Goal: Information Seeking & Learning: Learn about a topic

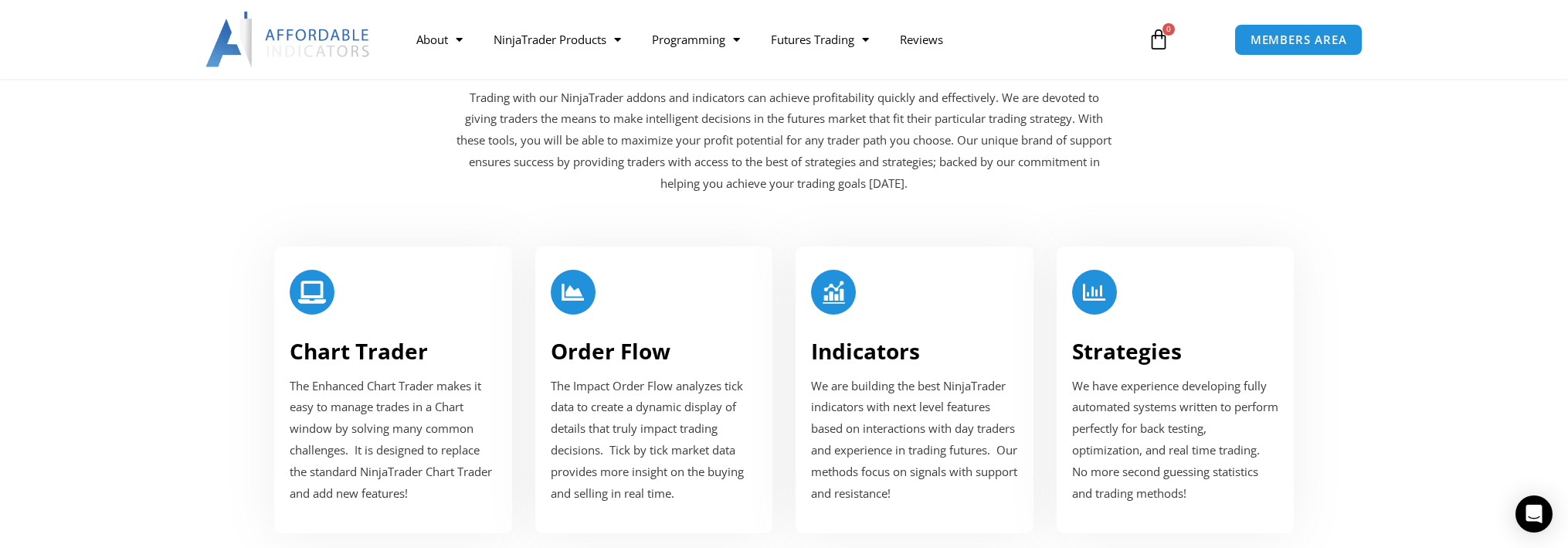
scroll to position [2088, 0]
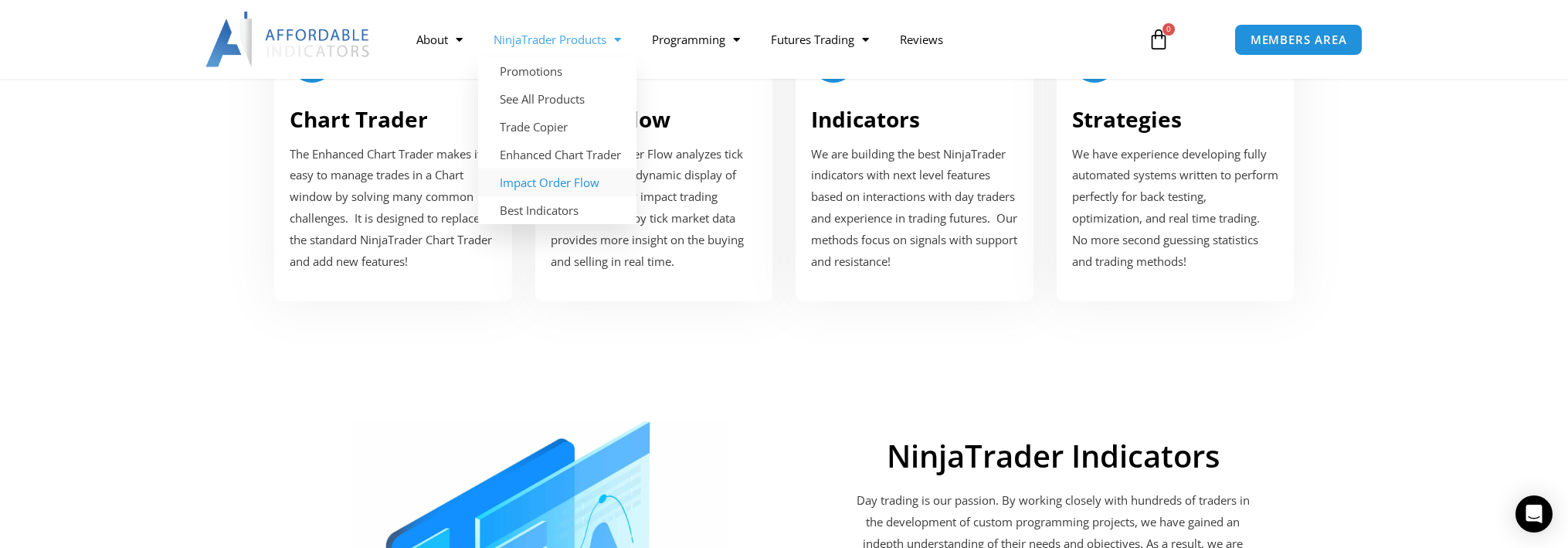
click at [567, 183] on link "Impact Order Flow" at bounding box center [557, 182] width 159 height 28
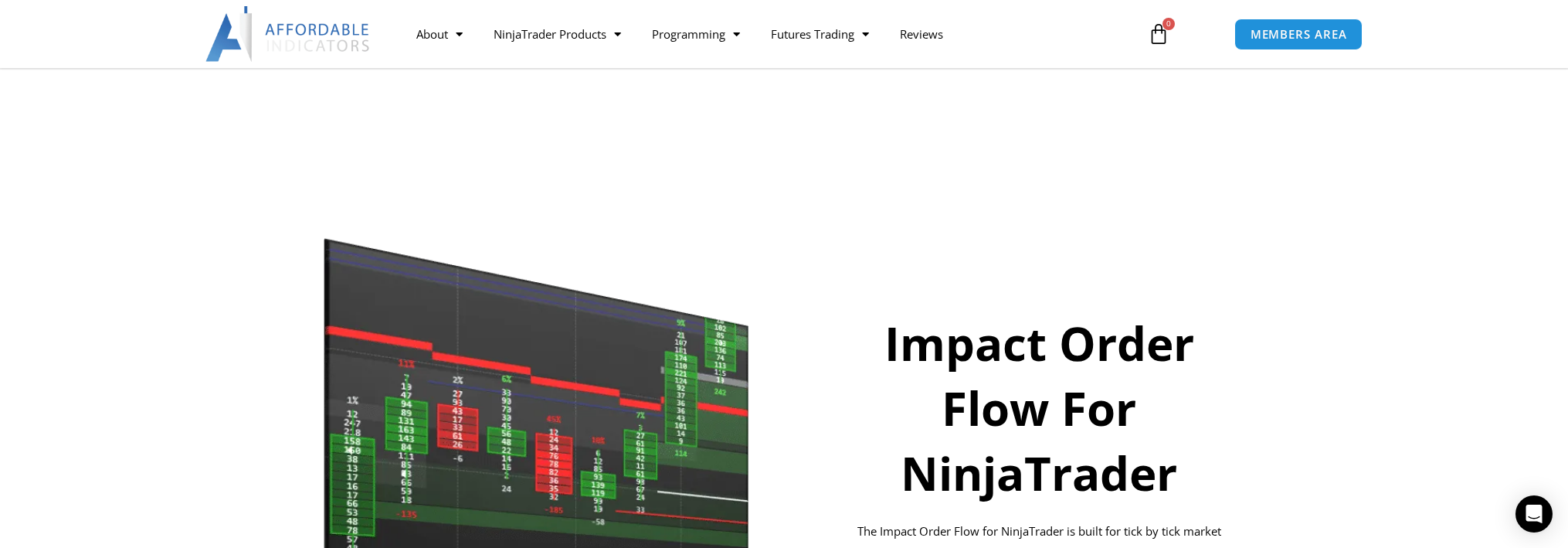
scroll to position [154, 0]
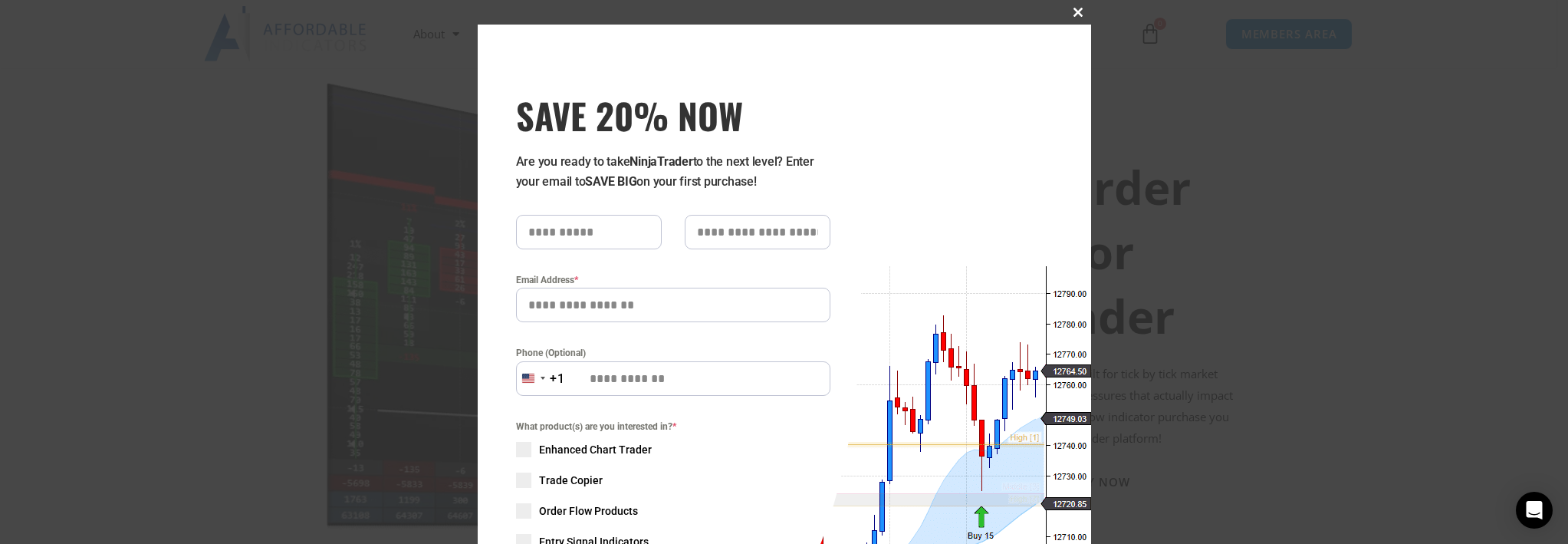
click at [1067, 10] on span "SAVE 20% NOW popup" at bounding box center [1079, 12] width 25 height 9
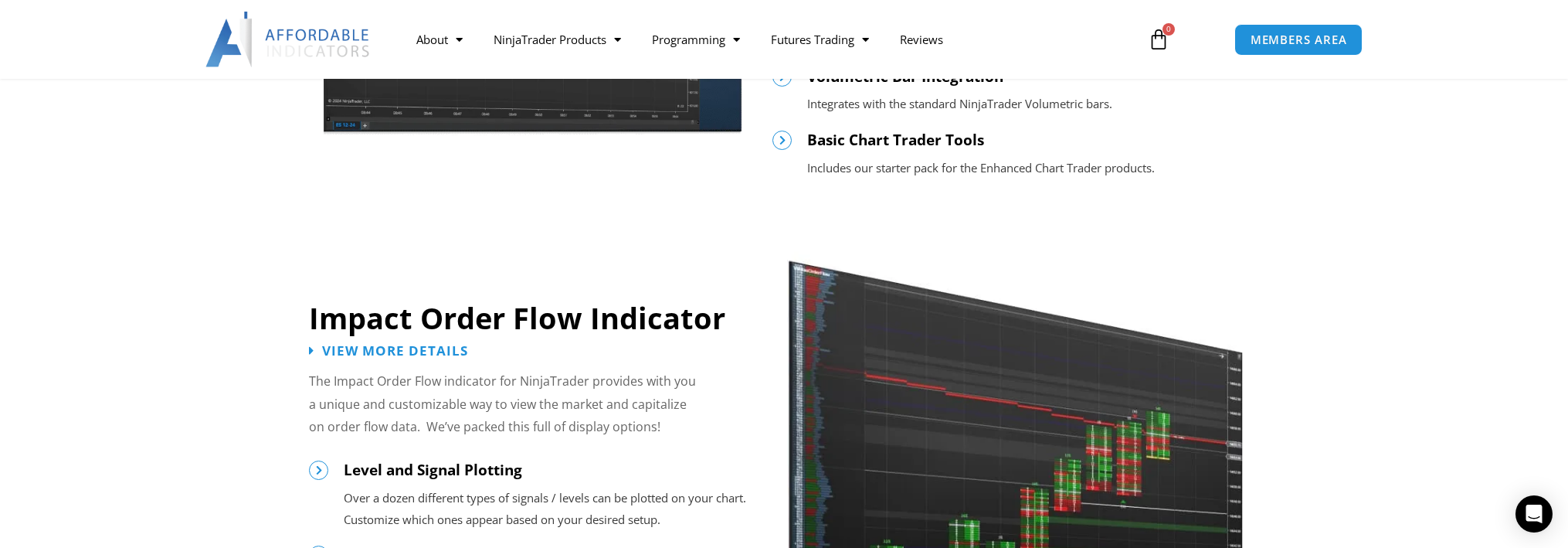
scroll to position [1237, 0]
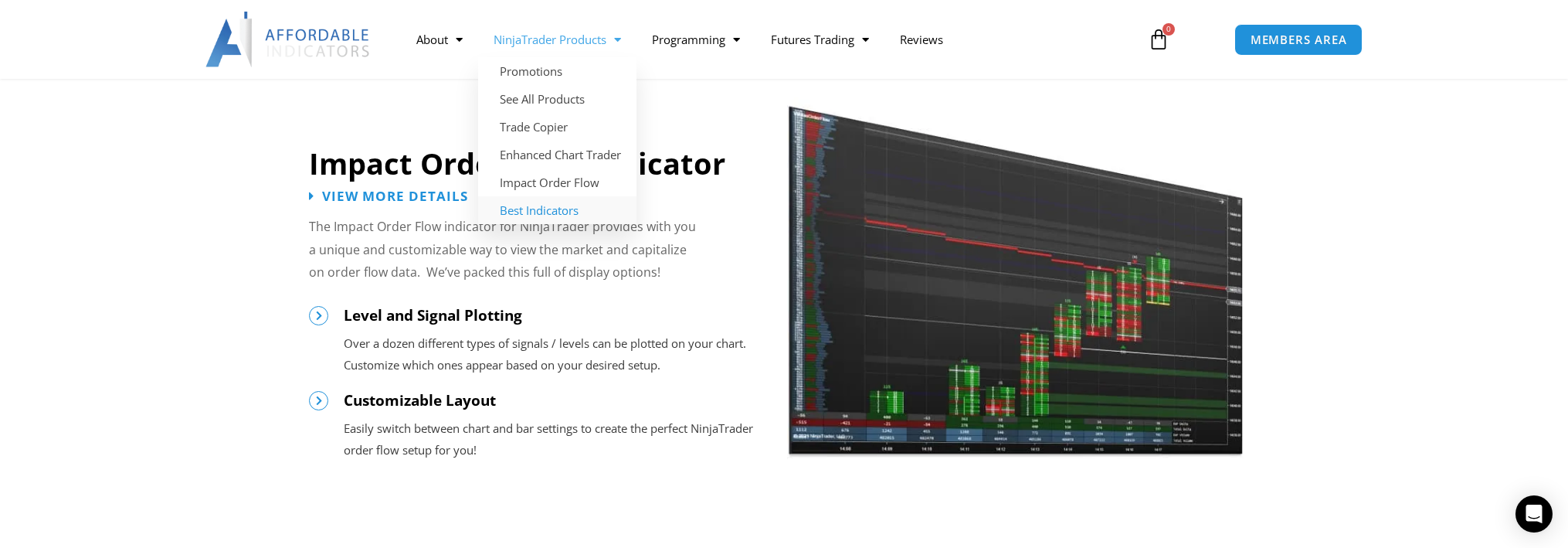
click at [531, 215] on link "Best Indicators" at bounding box center [557, 210] width 159 height 28
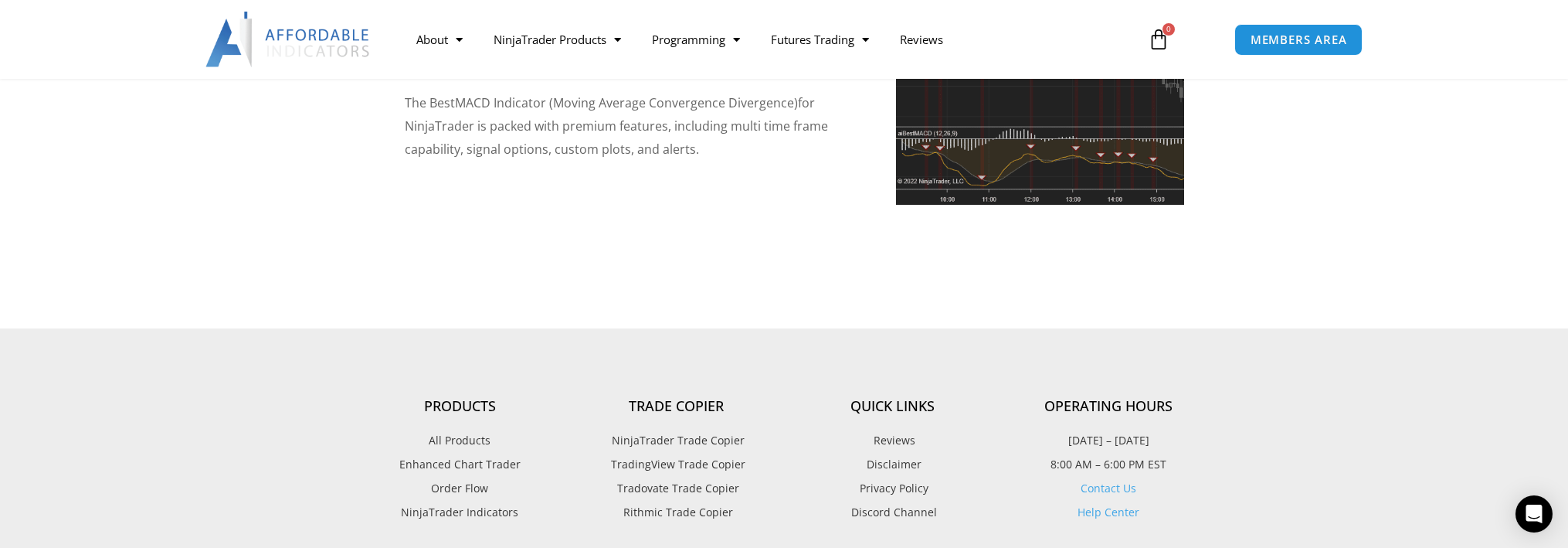
scroll to position [3865, 0]
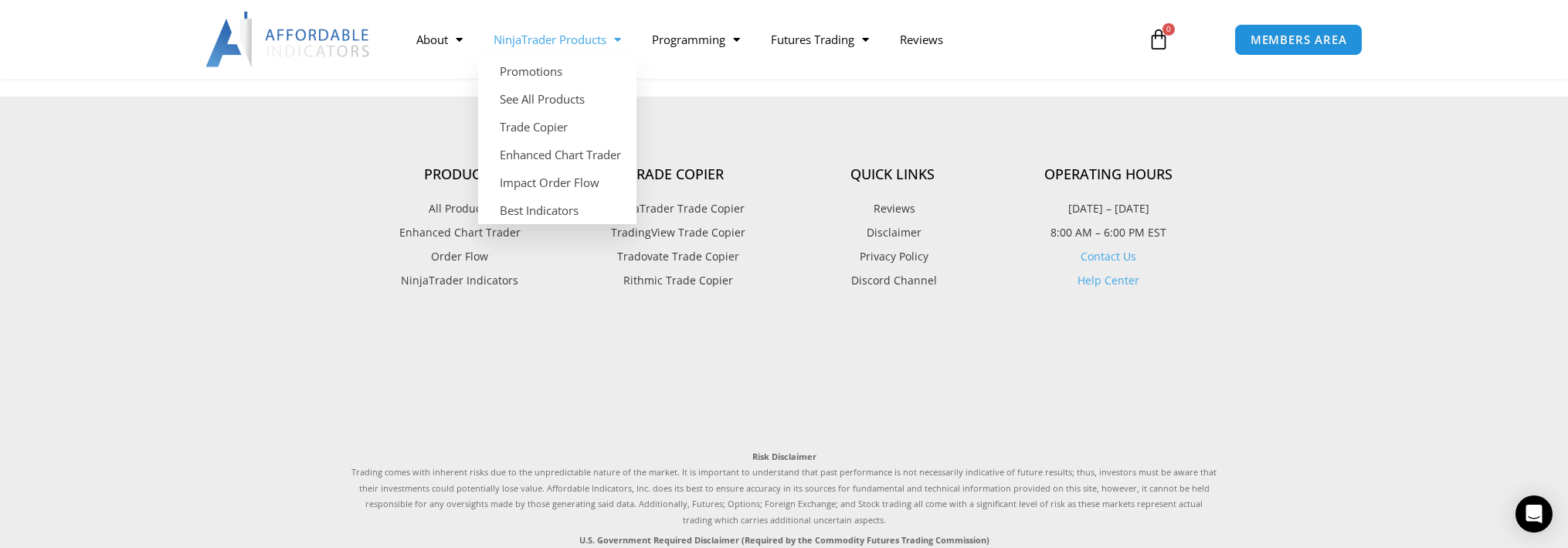
click at [574, 41] on link "NinjaTrader Products" at bounding box center [557, 39] width 159 height 36
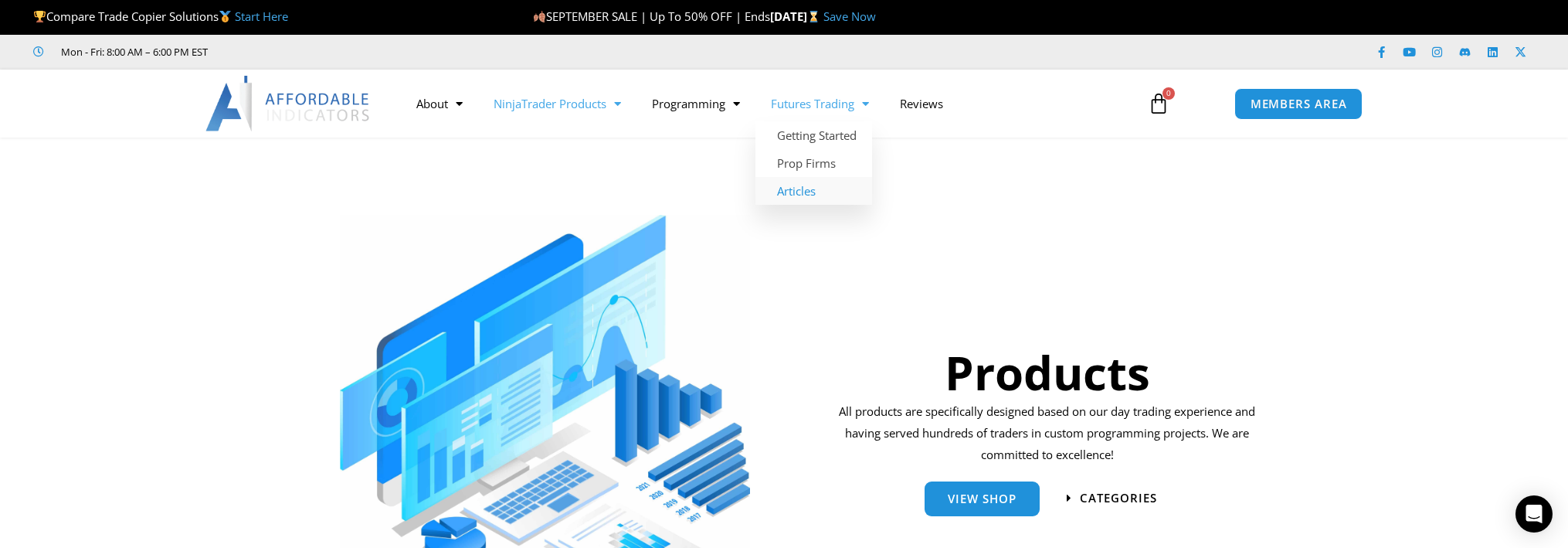
click at [796, 195] on link "Articles" at bounding box center [813, 191] width 117 height 28
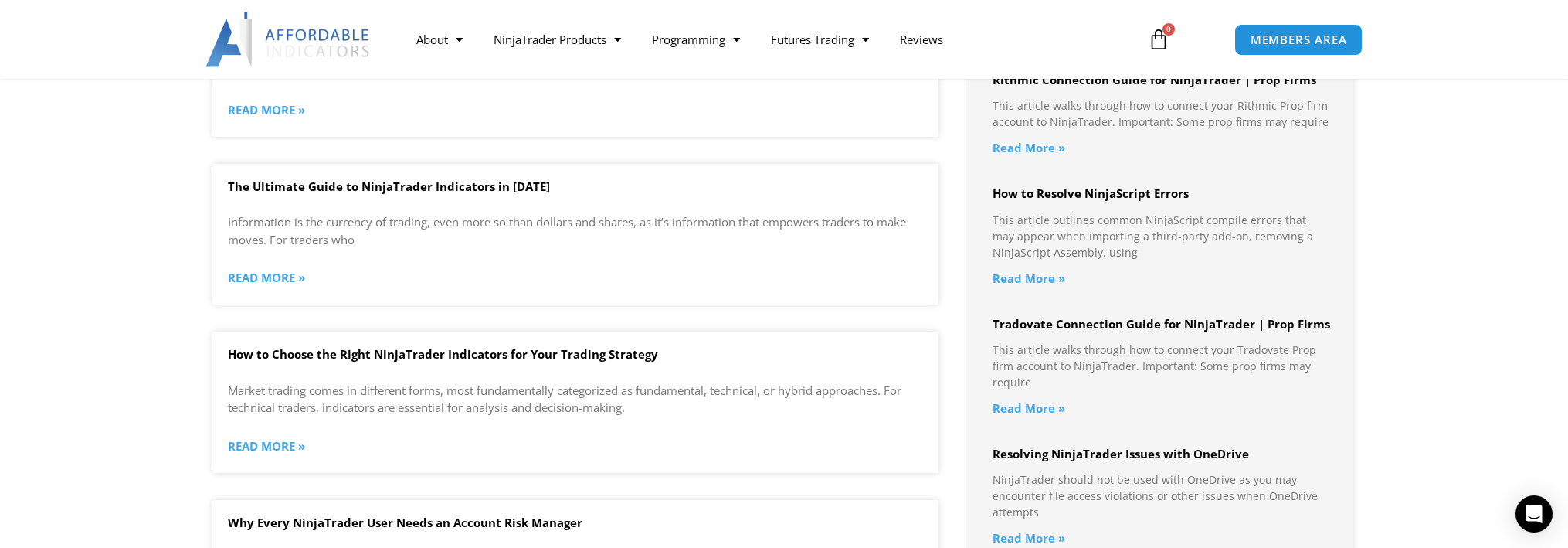
scroll to position [1082, 0]
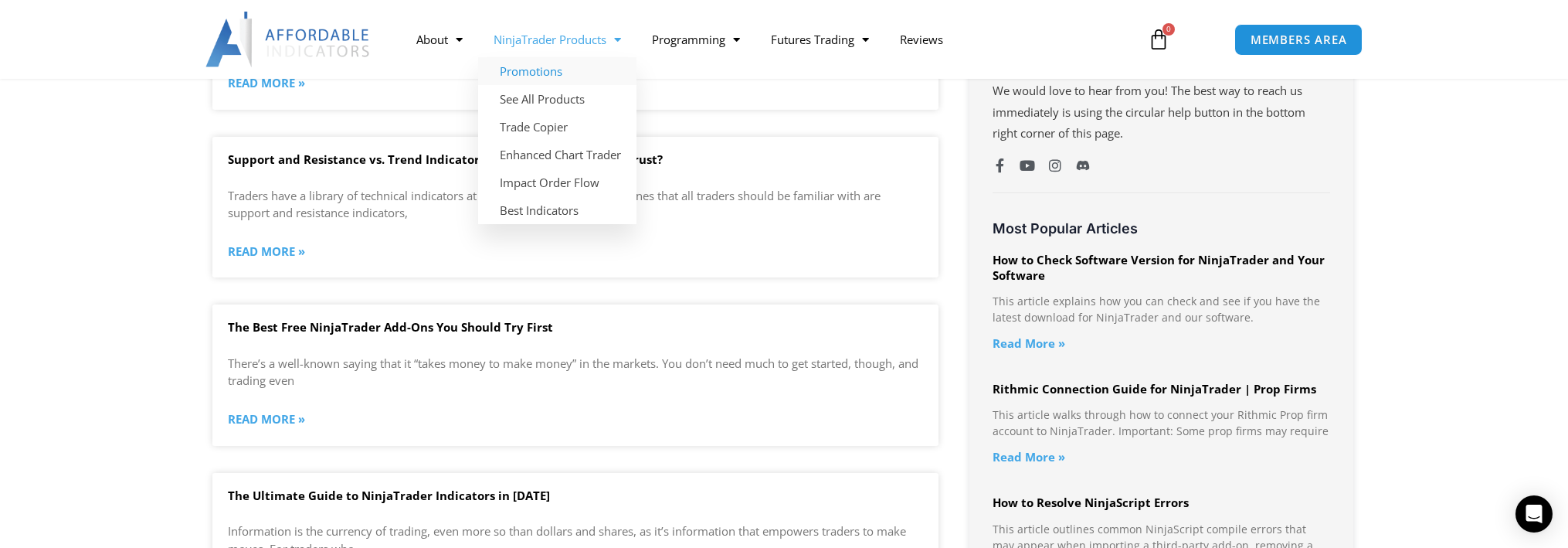
click at [557, 74] on link "Promotions" at bounding box center [557, 71] width 159 height 28
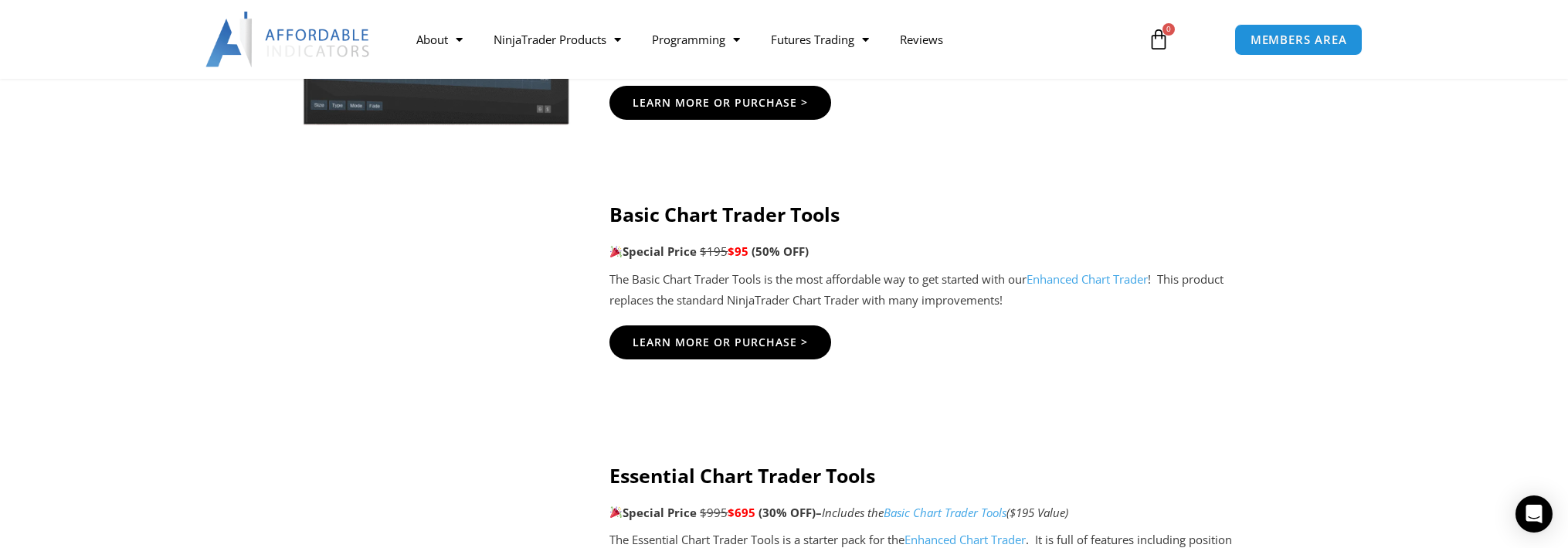
scroll to position [928, 0]
